Goal: Information Seeking & Learning: Learn about a topic

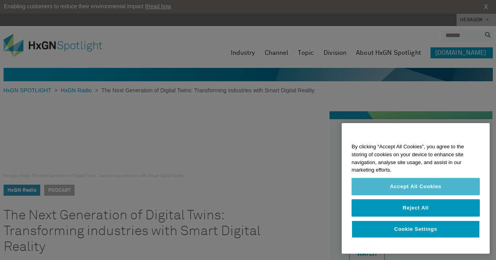
click at [424, 193] on button "Accept All Cookies" at bounding box center [416, 186] width 128 height 17
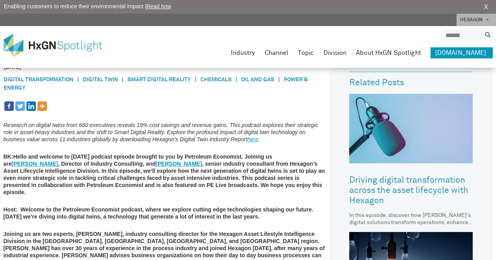
scroll to position [197, 0]
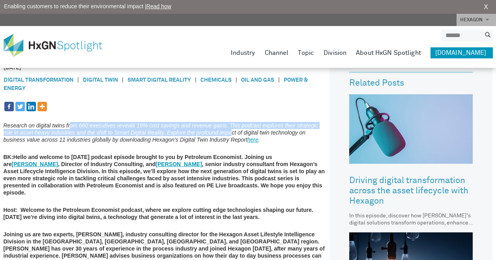
drag, startPoint x: 70, startPoint y: 124, endPoint x: 232, endPoint y: 131, distance: 162.3
click at [232, 131] on em "Research on digital twins from 660 executives reveals 19% cost savings and reve…" at bounding box center [161, 132] width 315 height 21
drag, startPoint x: 232, startPoint y: 131, endPoint x: 224, endPoint y: 132, distance: 8.4
click at [224, 132] on em "Research on digital twins from 660 executives reveals 19% cost savings and reve…" at bounding box center [161, 132] width 315 height 21
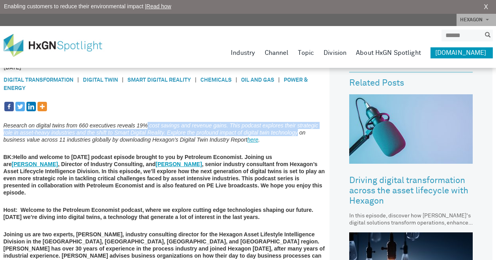
drag, startPoint x: 147, startPoint y: 126, endPoint x: 296, endPoint y: 129, distance: 149.6
click at [296, 129] on em "Research on digital twins from 660 executives reveals 19% cost savings and reve…" at bounding box center [161, 132] width 315 height 21
drag, startPoint x: 296, startPoint y: 129, endPoint x: 272, endPoint y: 131, distance: 24.9
click at [272, 131] on em "Research on digital twins from 660 executives reveals 19% cost savings and reve…" at bounding box center [161, 132] width 315 height 21
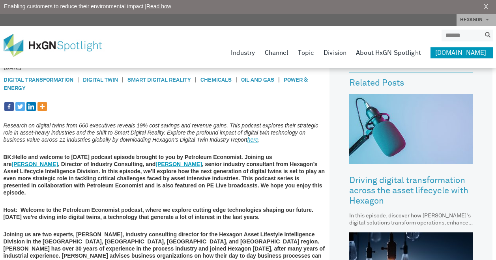
click at [157, 138] on em "Research on digital twins from 660 executives reveals 19% cost savings and reve…" at bounding box center [161, 132] width 315 height 21
drag, startPoint x: 57, startPoint y: 139, endPoint x: 153, endPoint y: 138, distance: 95.9
click at [153, 138] on em "Research on digital twins from 660 executives reveals 19% cost savings and reve…" at bounding box center [161, 132] width 315 height 21
click at [151, 138] on em "Research on digital twins from 660 executives reveals 19% cost savings and reve…" at bounding box center [161, 132] width 315 height 21
